Goal: Find specific page/section

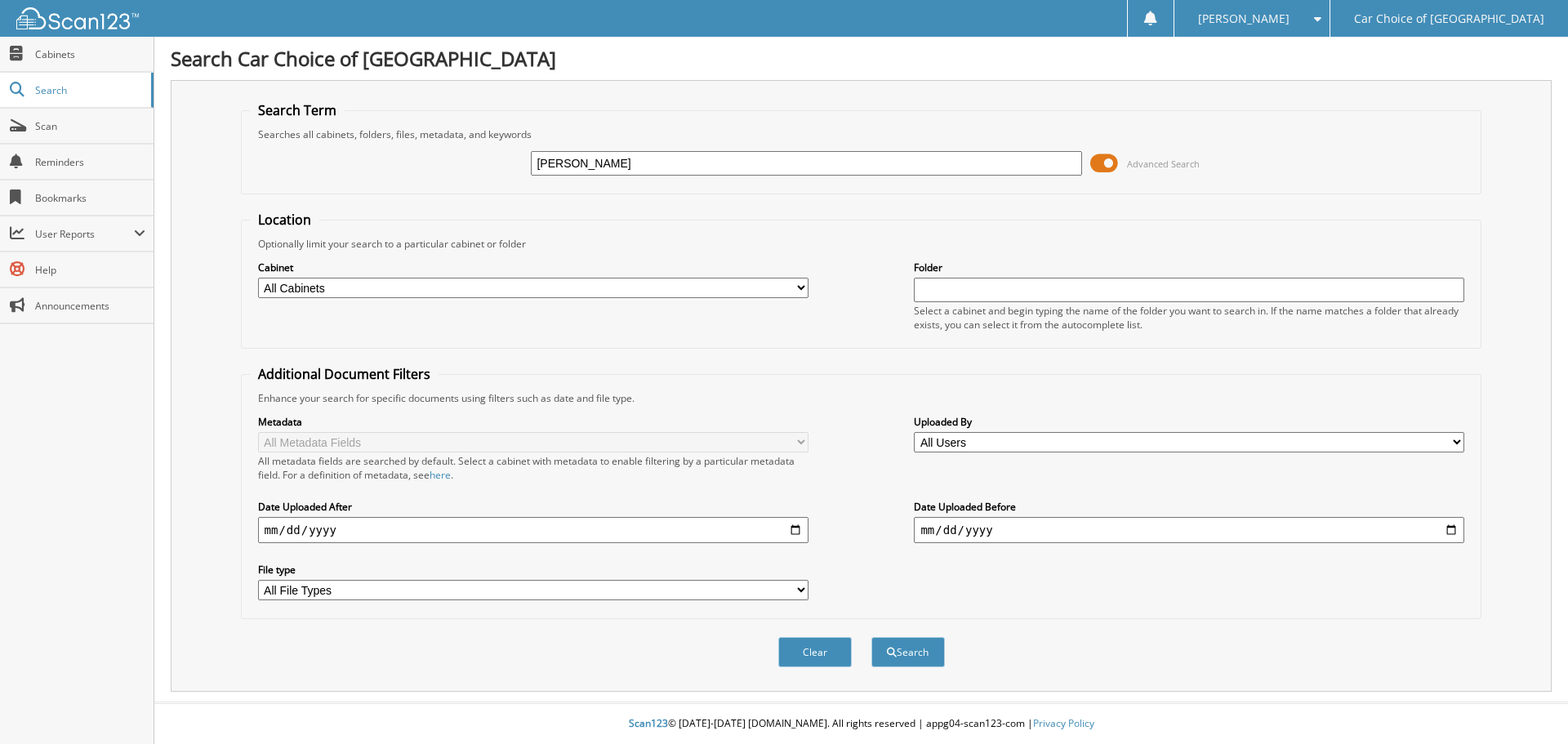
type input "[PERSON_NAME]"
click at [871, 637] on button "Search" at bounding box center [908, 652] width 74 height 30
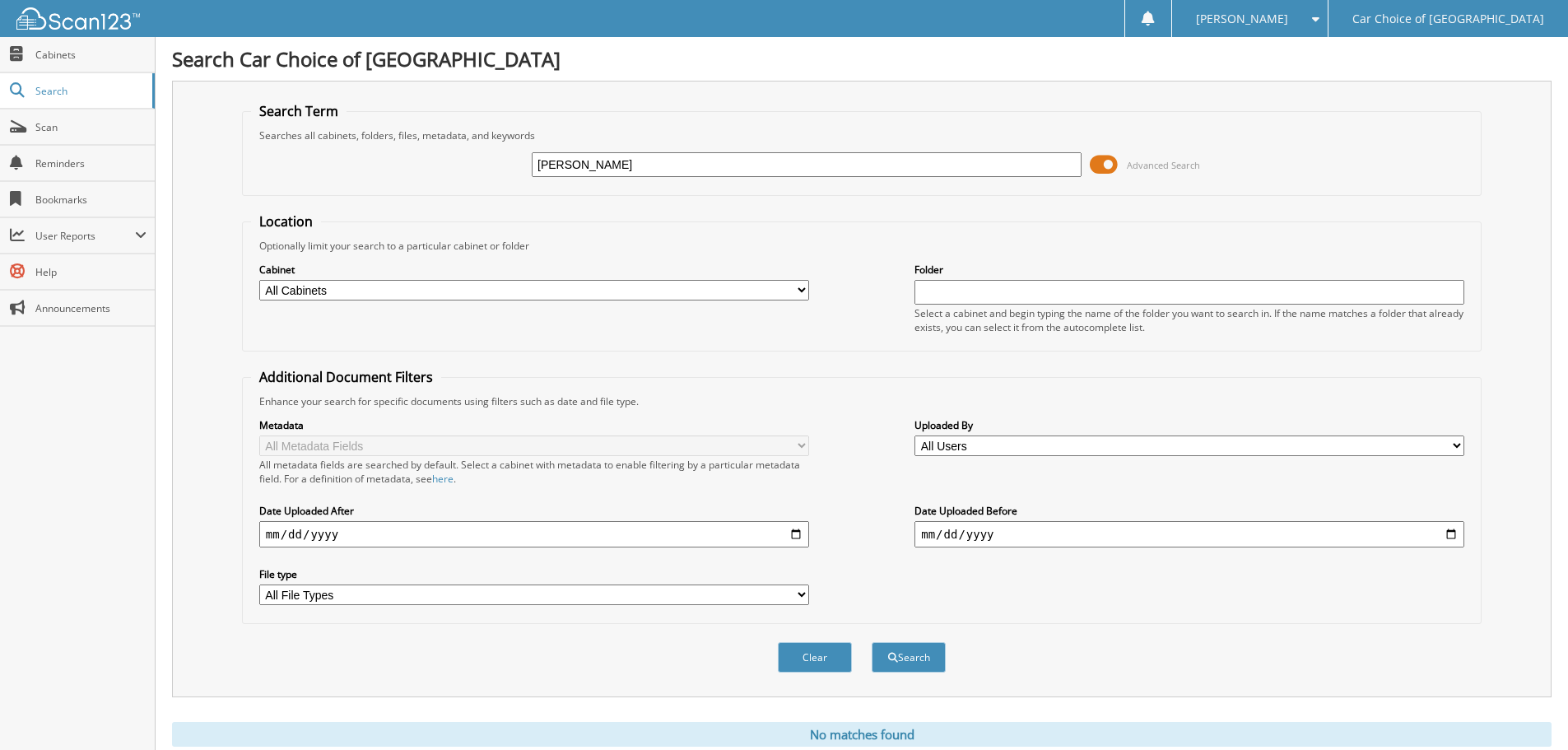
drag, startPoint x: 610, startPoint y: 157, endPoint x: 360, endPoint y: 163, distance: 250.1
click at [360, 163] on div "stephany Advanced Search" at bounding box center [862, 165] width 1222 height 45
type input "t"
type input "stepheny"
click at [872, 642] on button "Search" at bounding box center [909, 658] width 74 height 31
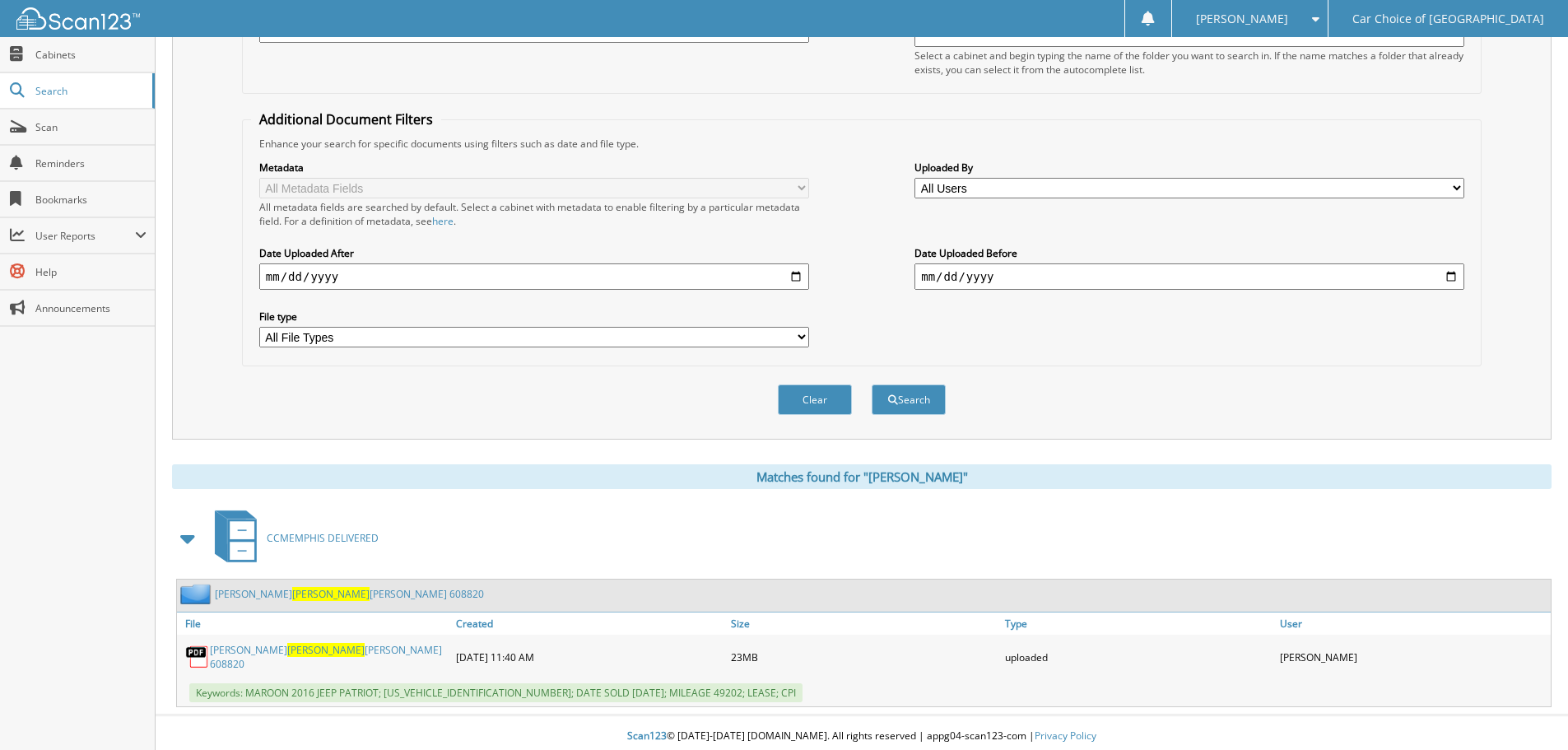
scroll to position [262, 0]
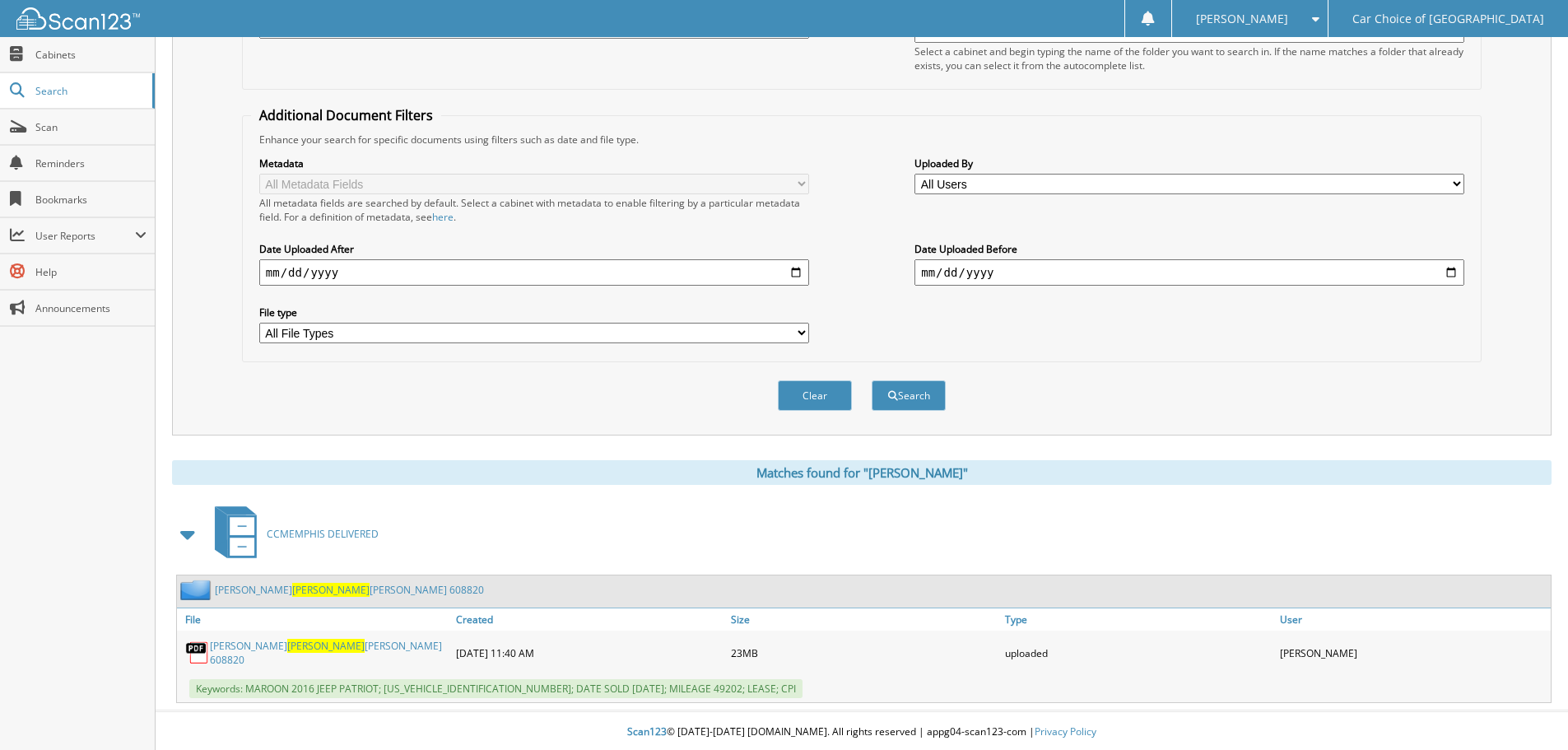
click at [367, 589] on link "[PERSON_NAME] [PERSON_NAME] 608820" at bounding box center [350, 590] width 269 height 14
